Goal: Information Seeking & Learning: Check status

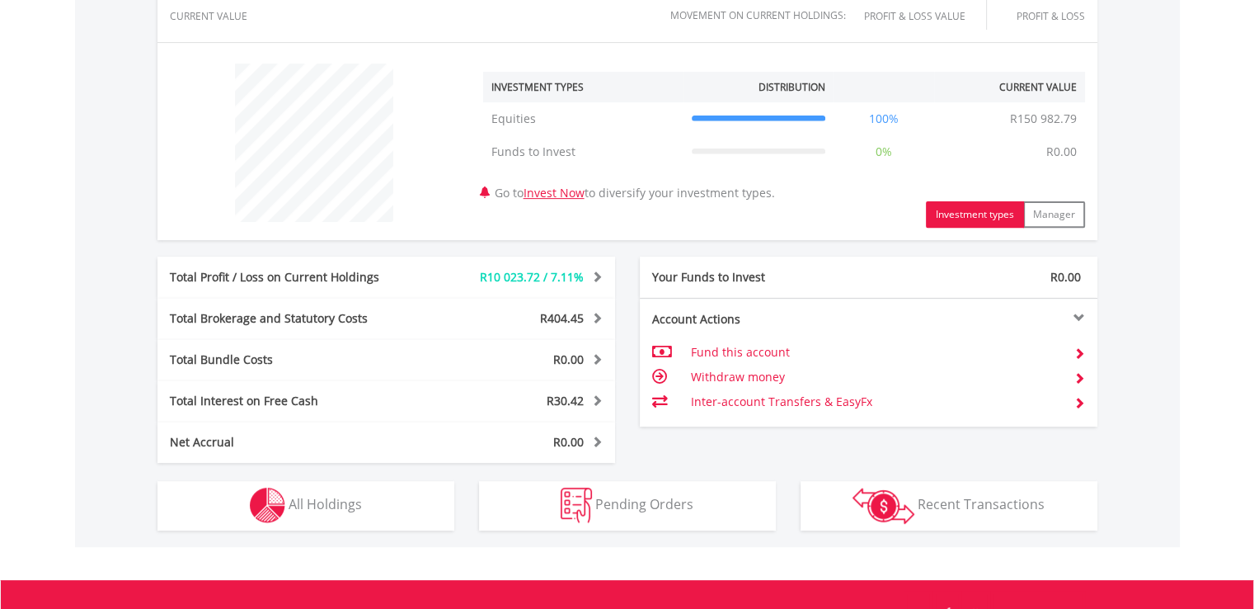
scroll to position [785, 0]
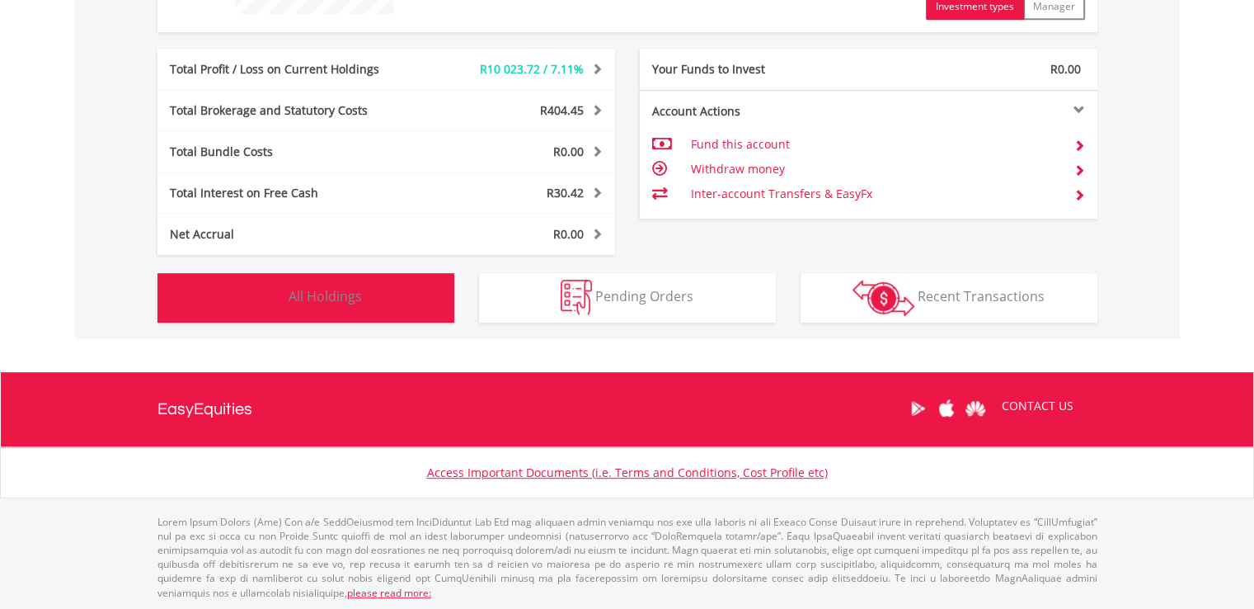
click at [347, 313] on button "Holdings All Holdings" at bounding box center [305, 297] width 297 height 49
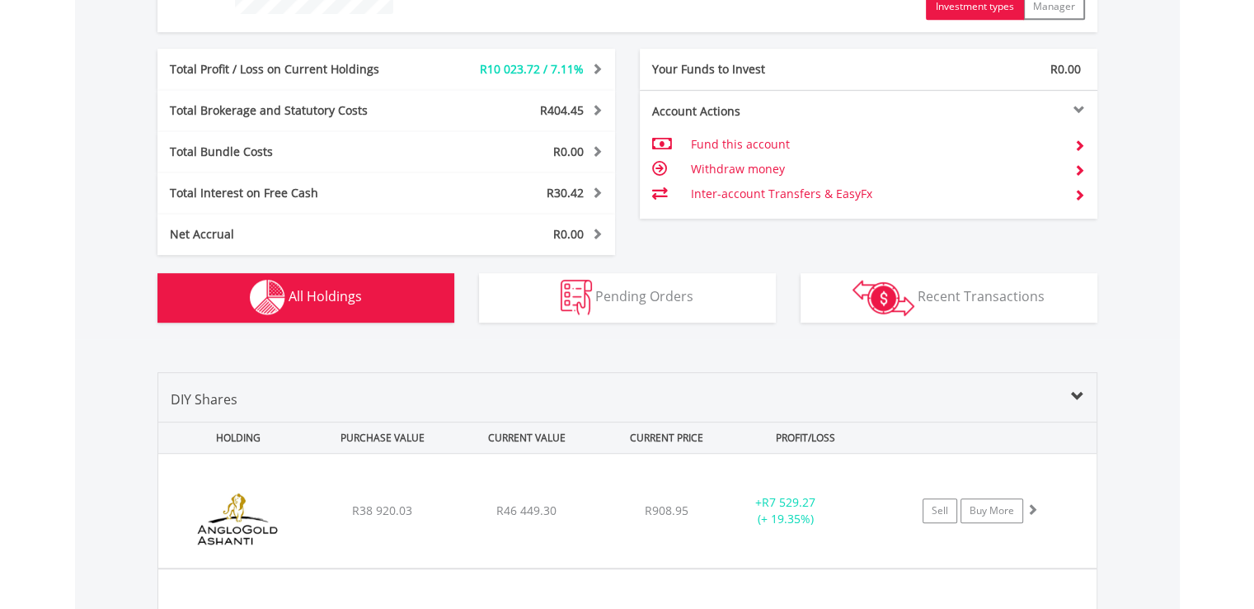
scroll to position [1155, 0]
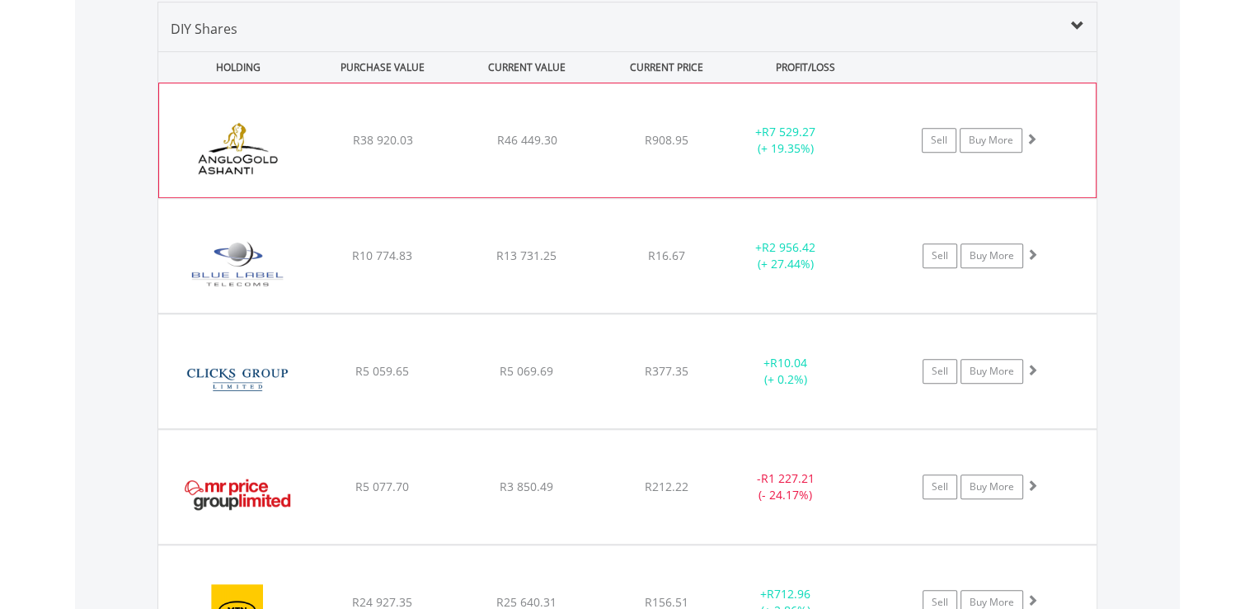
click at [570, 167] on div "﻿ Anglogold Ashanti PLC R38 920.03 R46 449.30 R908.95 + R7 529.27 (+ 19.35%) Se…" at bounding box center [627, 140] width 937 height 114
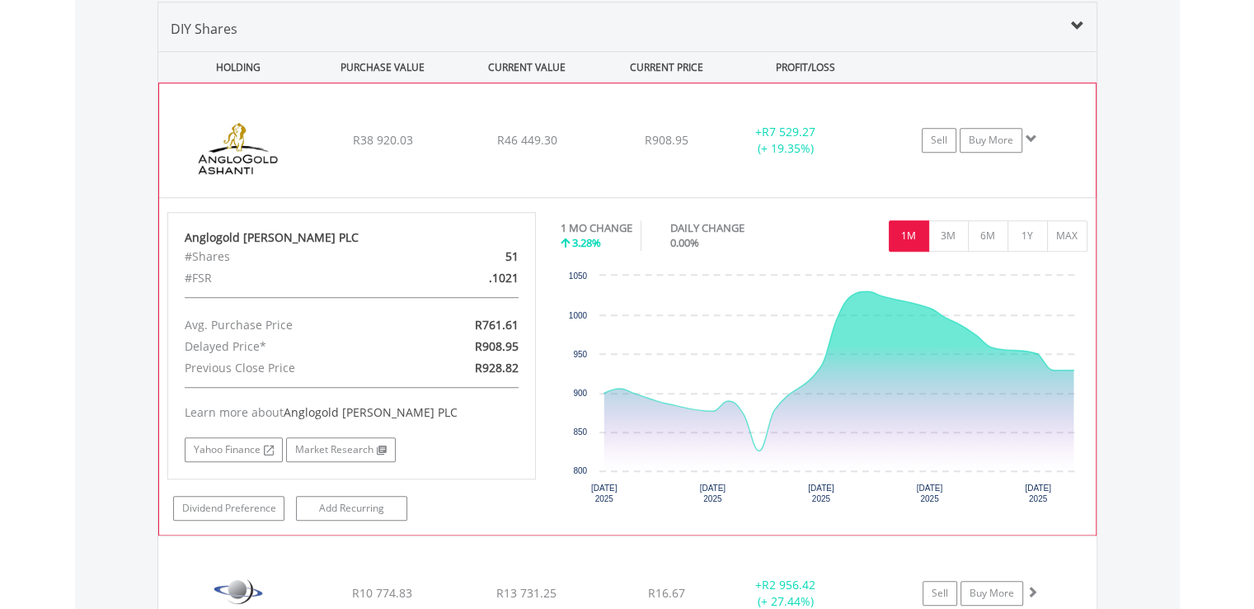
click at [570, 167] on div "﻿ Anglogold Ashanti PLC R38 920.03 R46 449.30 R908.95 + R7 529.27 (+ 19.35%) Se…" at bounding box center [627, 140] width 937 height 114
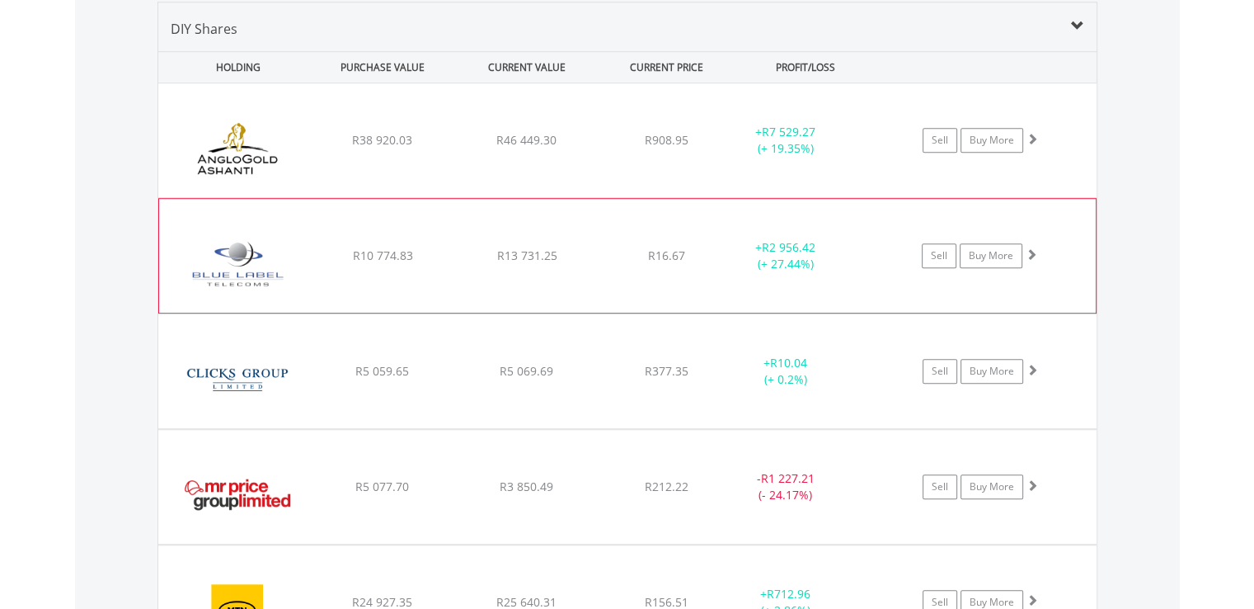
click at [564, 148] on div "R13 731.25" at bounding box center [526, 140] width 141 height 16
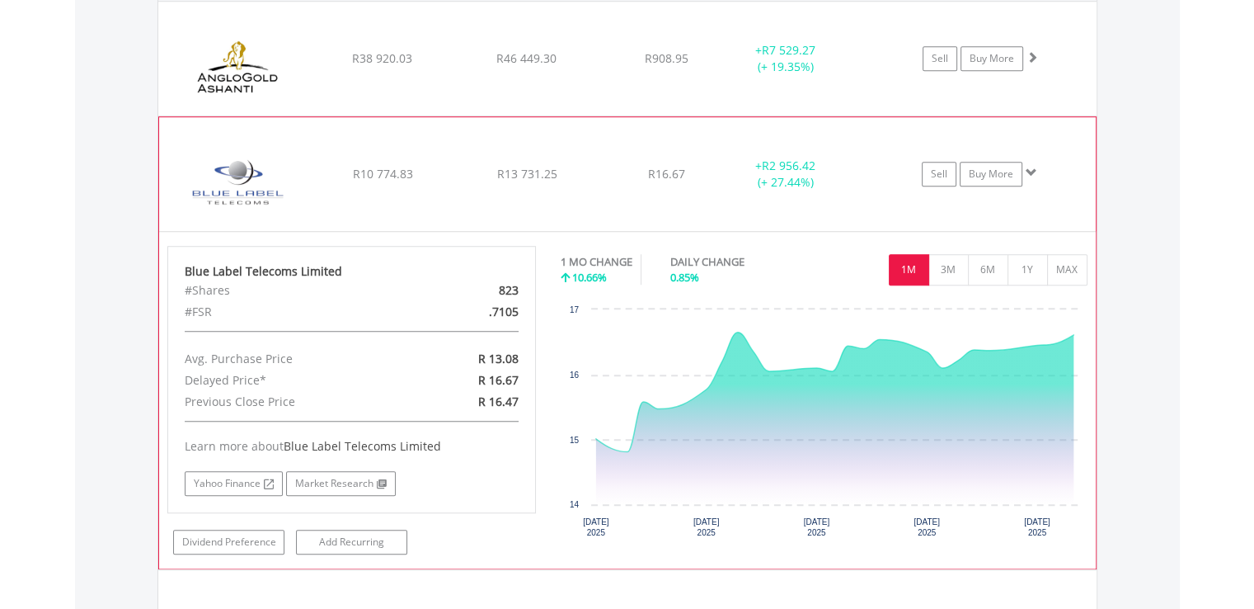
scroll to position [1238, 0]
click at [577, 115] on div "﻿ Blue Label Telecoms Limited R10 774.83 R13 731.25 R16.67 + R2 956.42 (+ 27.44…" at bounding box center [627, 58] width 938 height 114
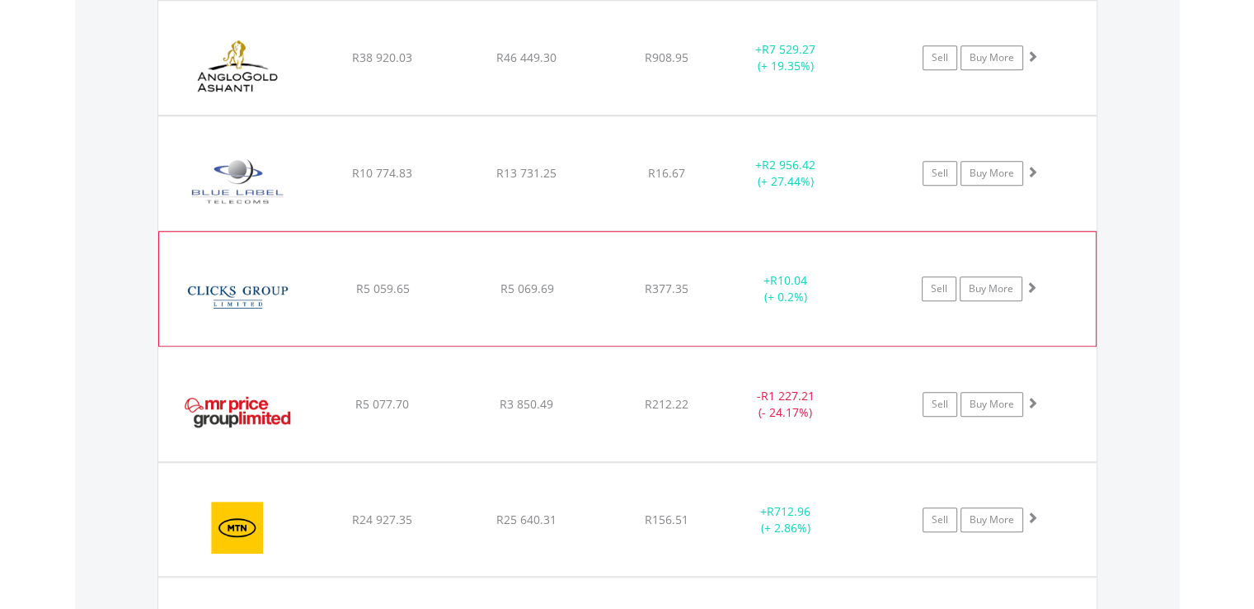
click at [566, 115] on div "﻿ Clicks Group Limited R5 059.65 R5 069.69 R377.35 + R10.04 (+ 0.2%) Sell Buy M…" at bounding box center [627, 58] width 938 height 114
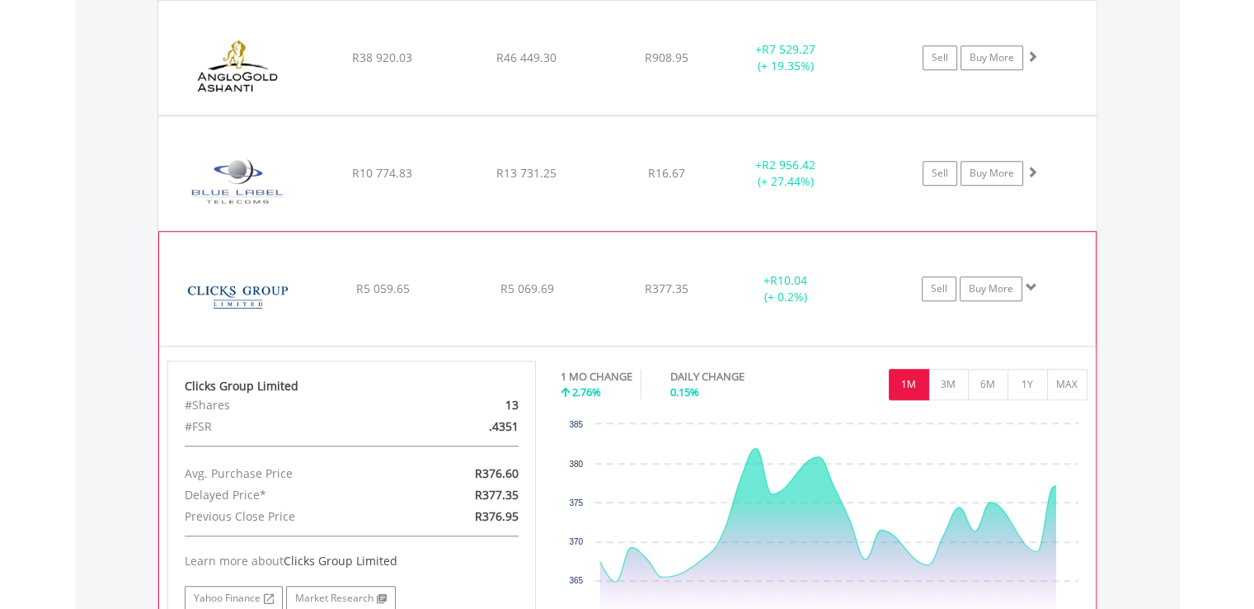
click at [566, 115] on div "﻿ Clicks Group Limited R5 059.65 R5 069.69 R377.35 + R10.04 (+ 0.2%) Sell Buy M…" at bounding box center [627, 58] width 938 height 114
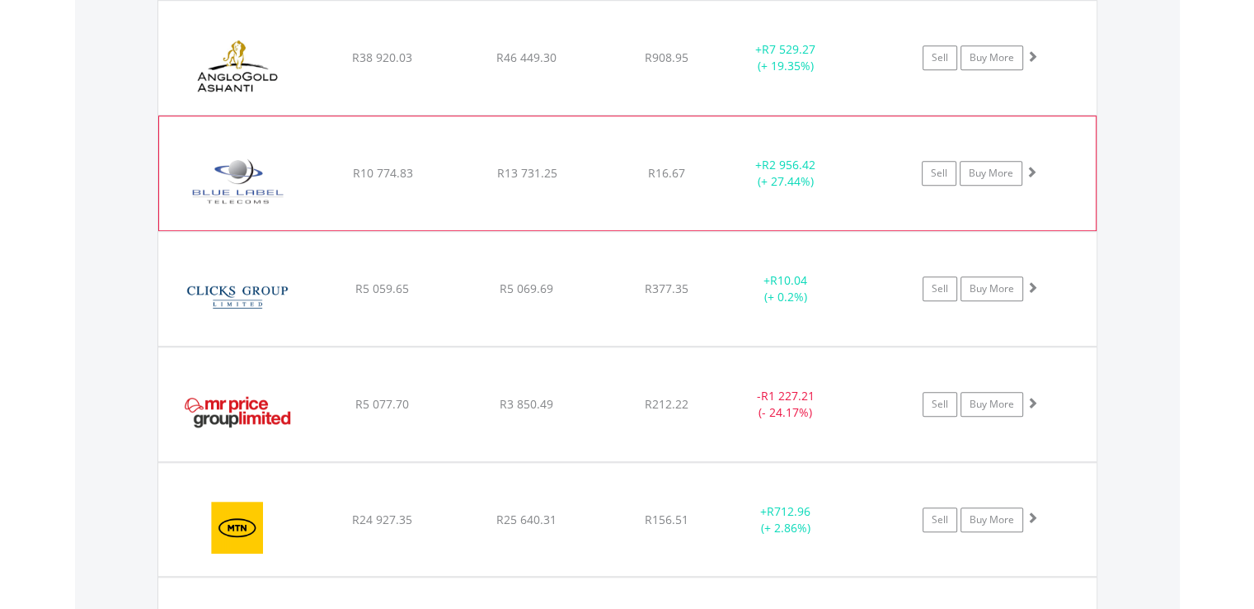
click at [571, 66] on div "R13 731.25" at bounding box center [526, 57] width 141 height 16
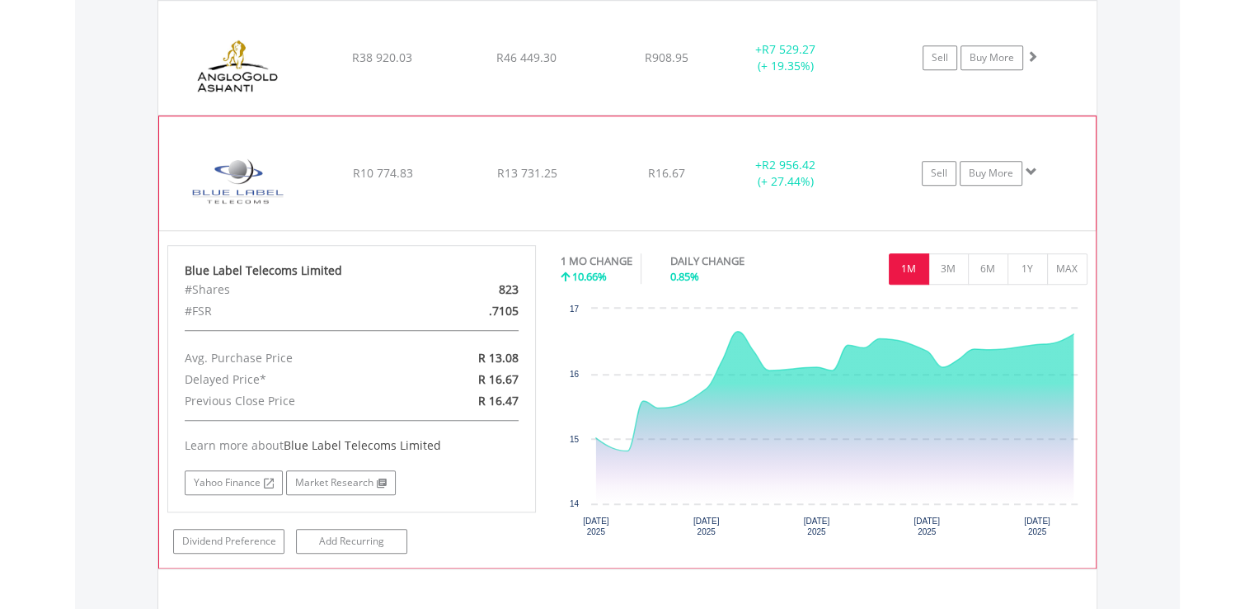
click at [571, 66] on div "R13 731.25" at bounding box center [526, 57] width 141 height 16
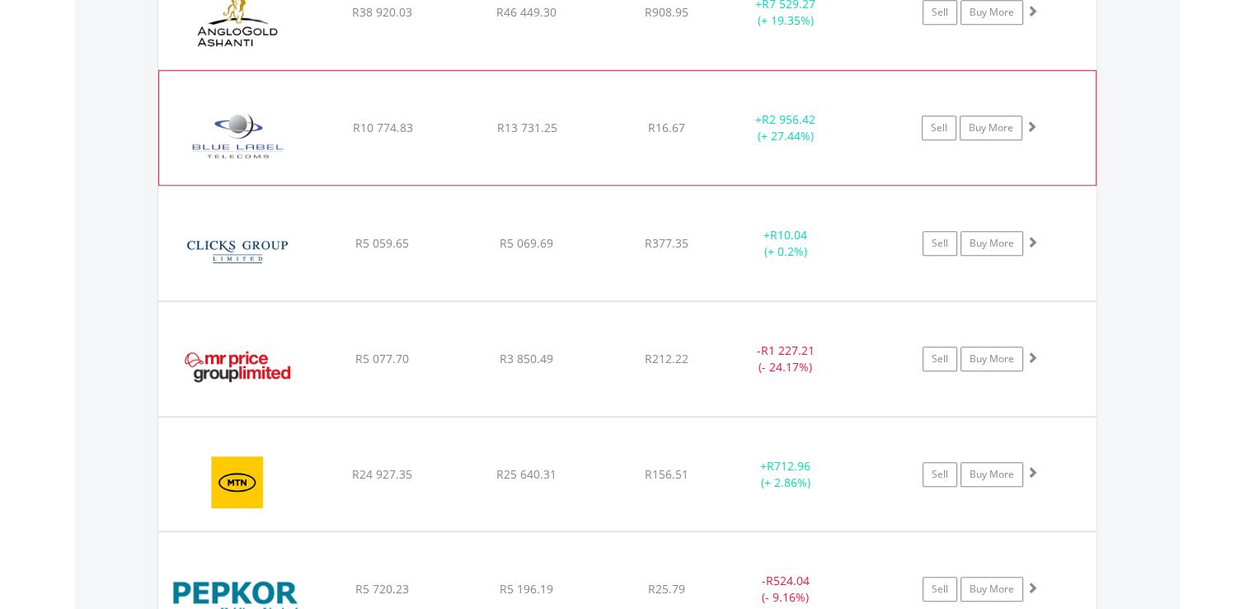
scroll to position [1320, 0]
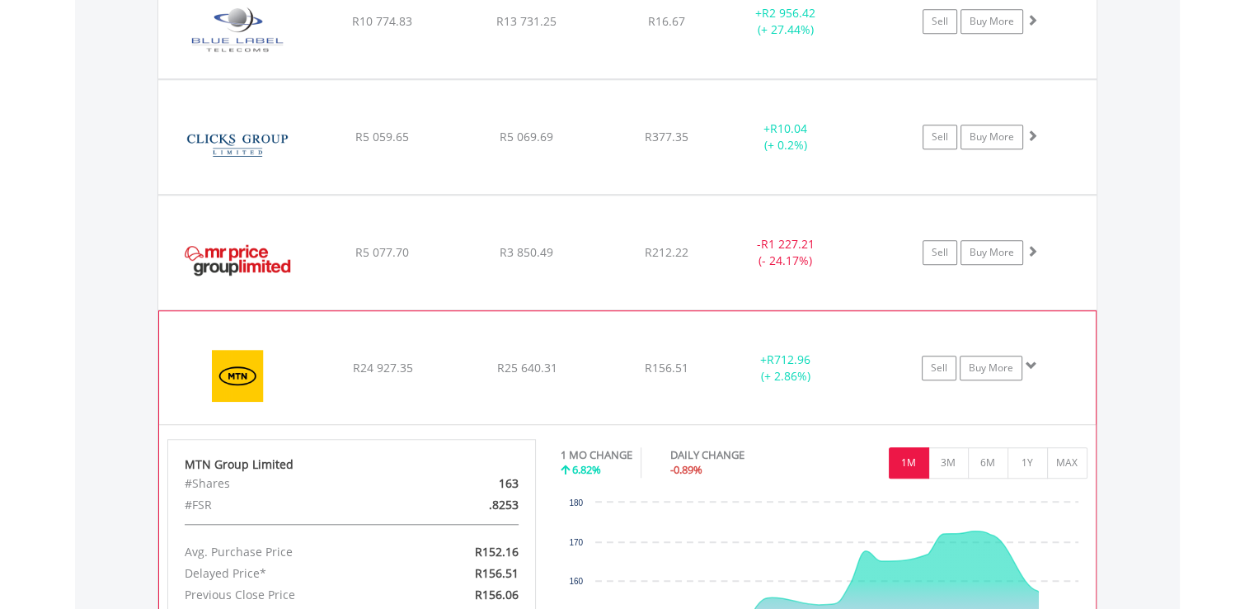
scroll to position [1485, 0]
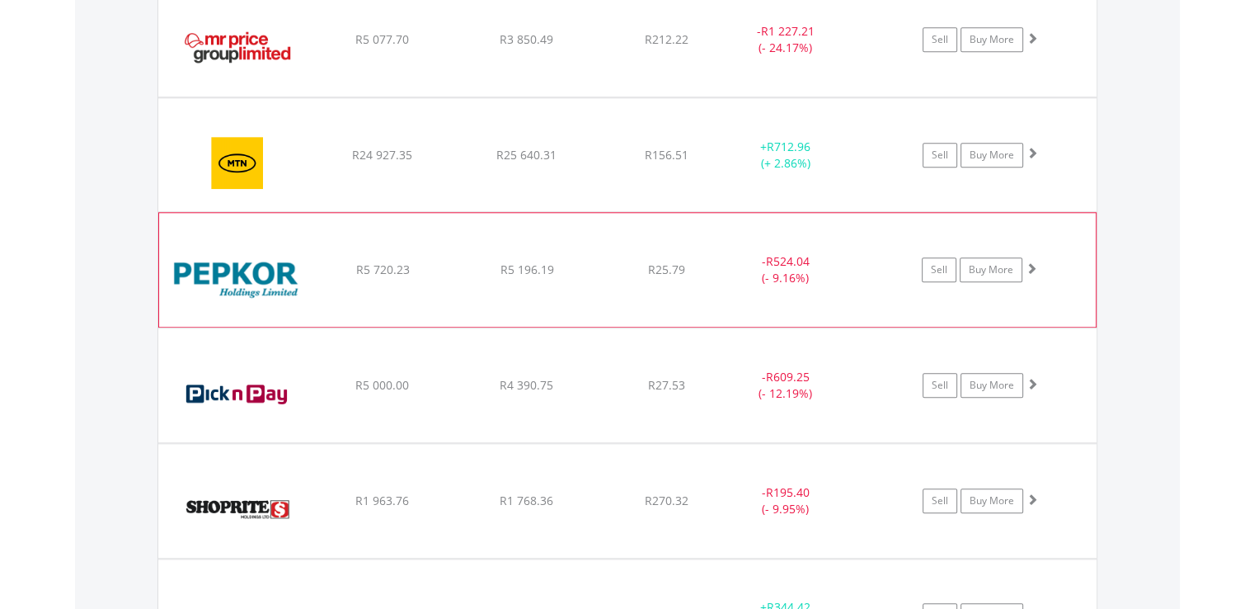
scroll to position [1732, 0]
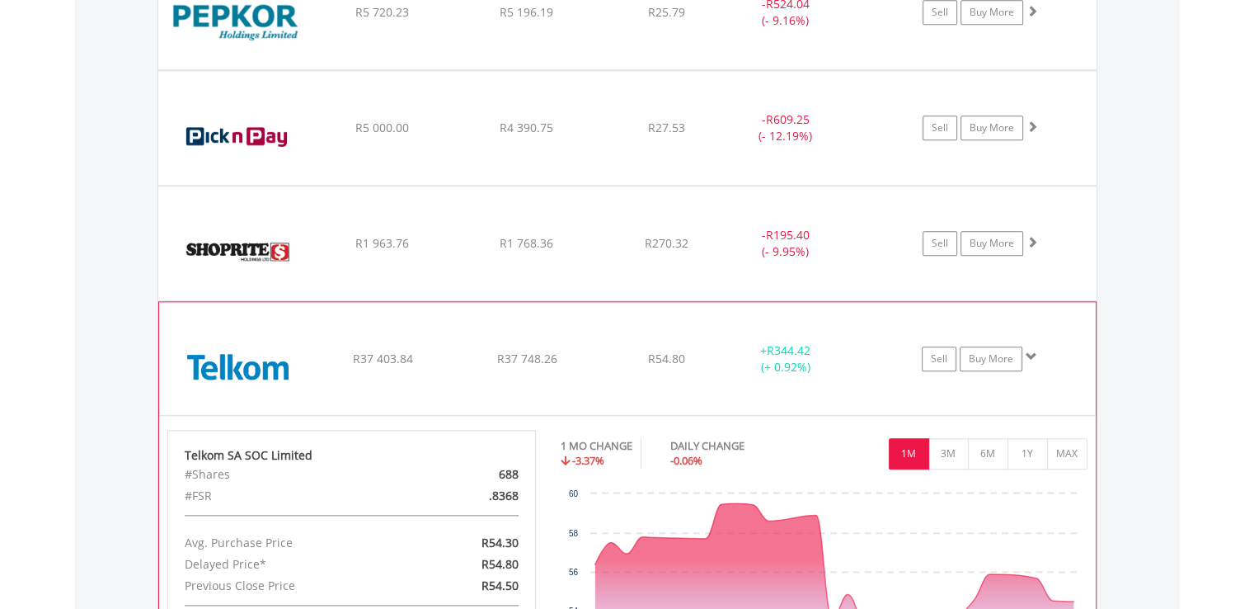
scroll to position [1897, 0]
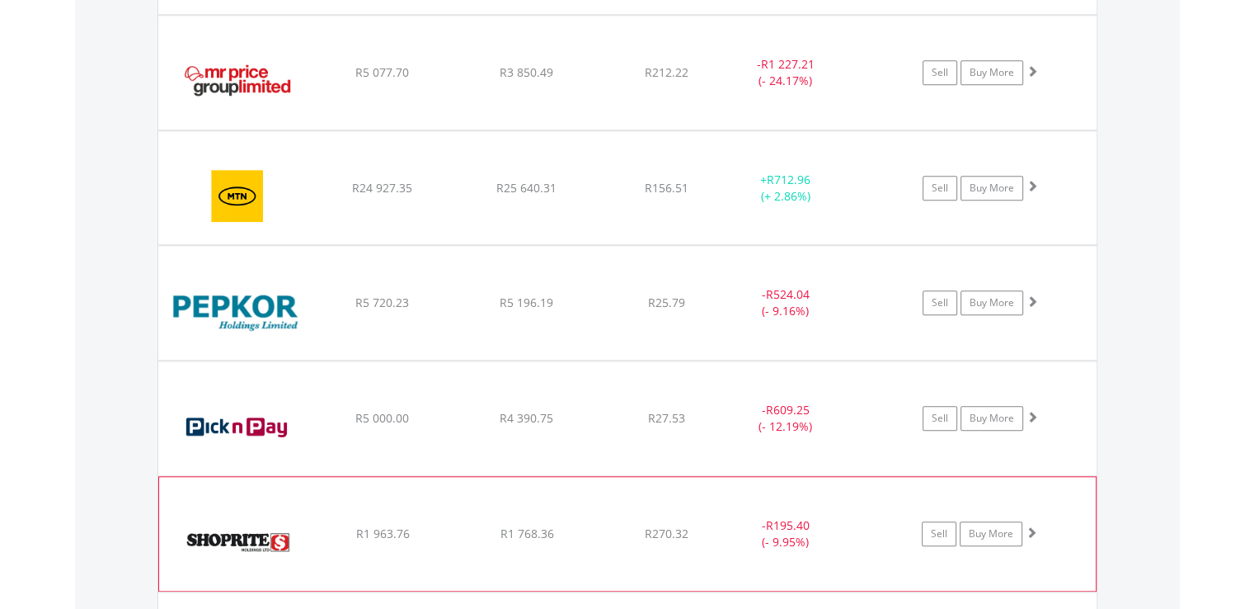
scroll to position [1567, 0]
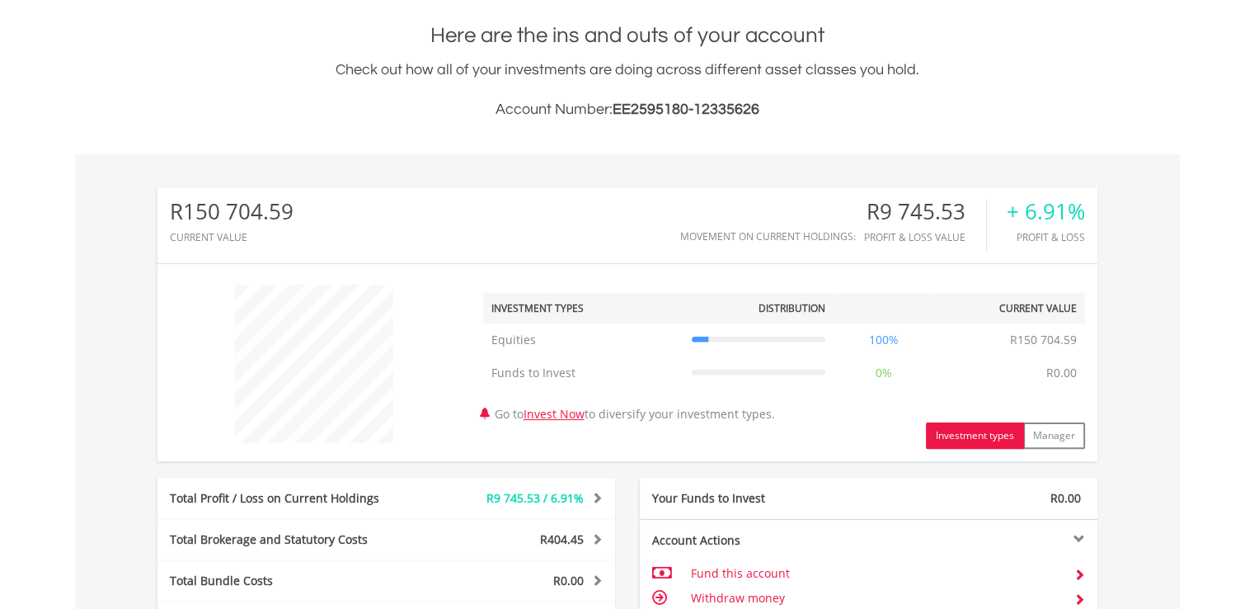
scroll to position [158, 313]
